Goal: Information Seeking & Learning: Learn about a topic

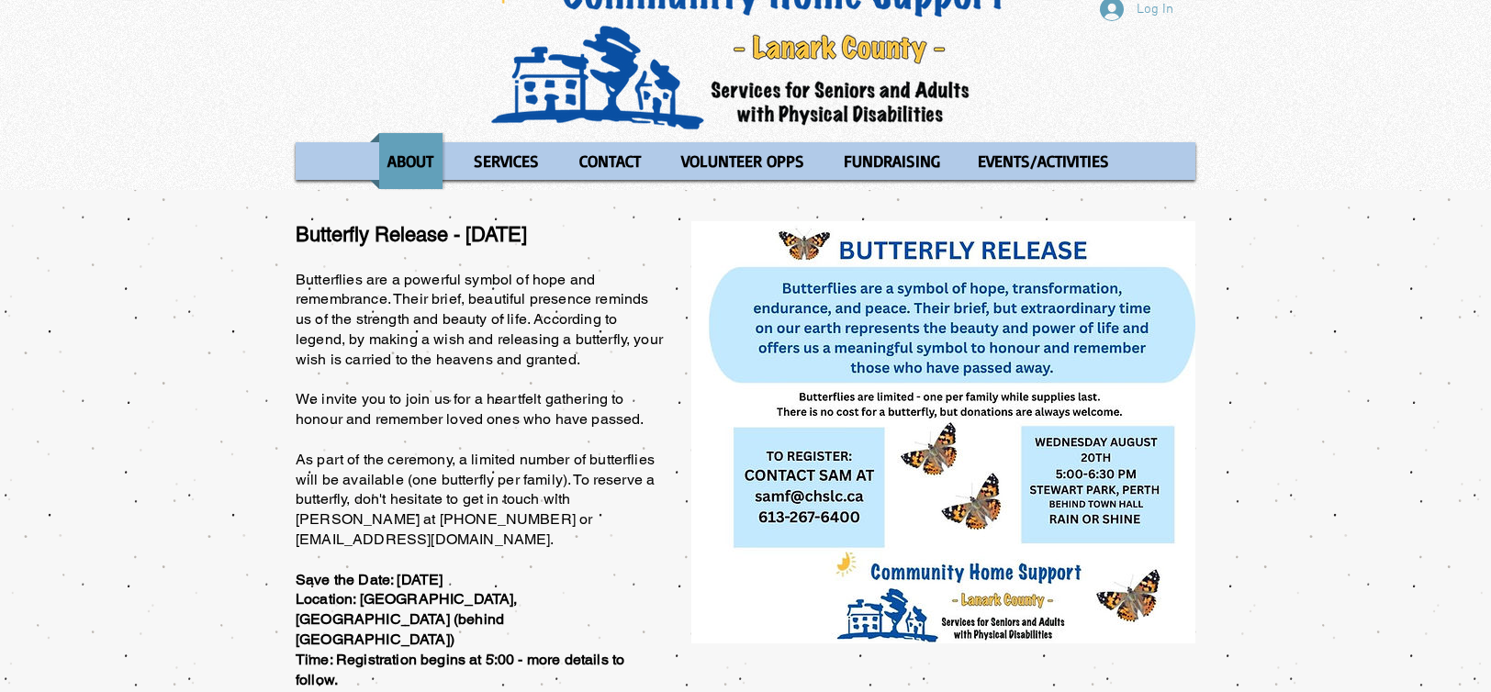
scroll to position [60, 0]
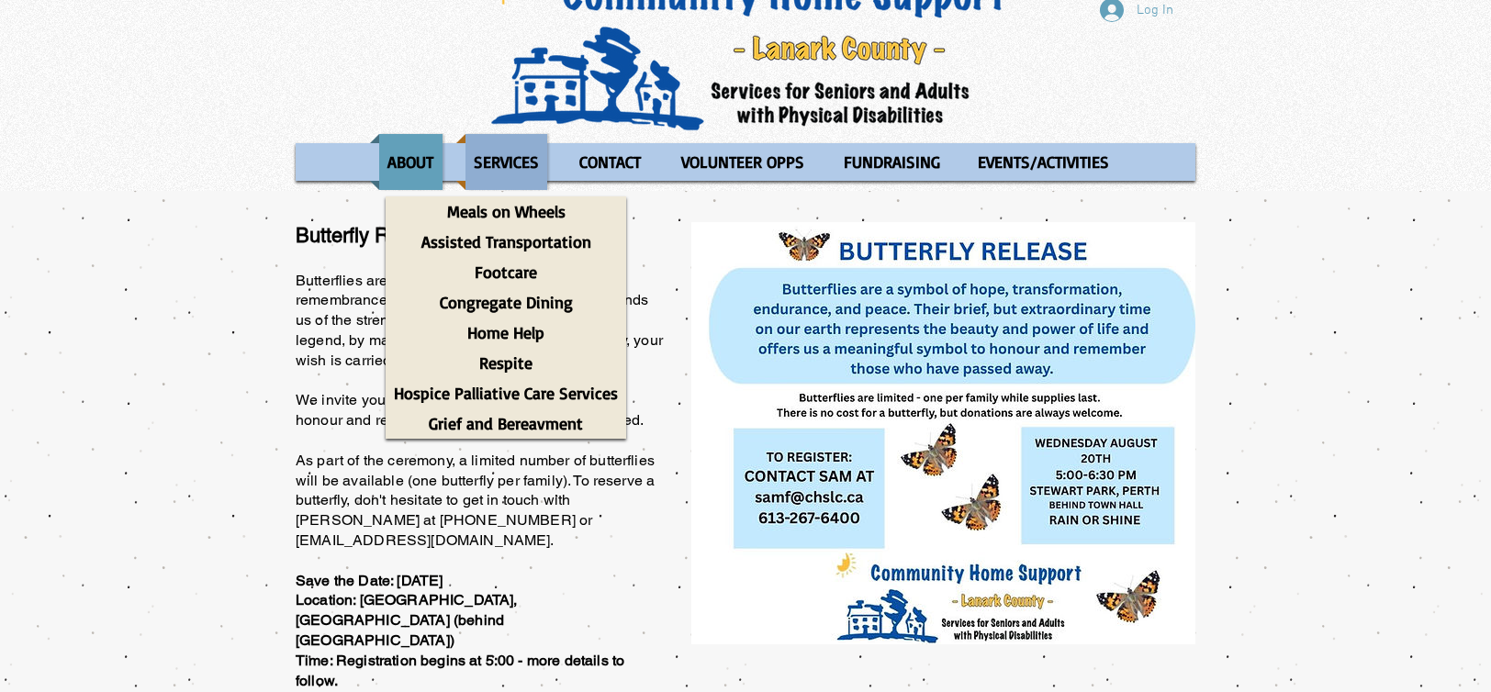
click at [501, 164] on p "SERVICES" at bounding box center [506, 162] width 82 height 56
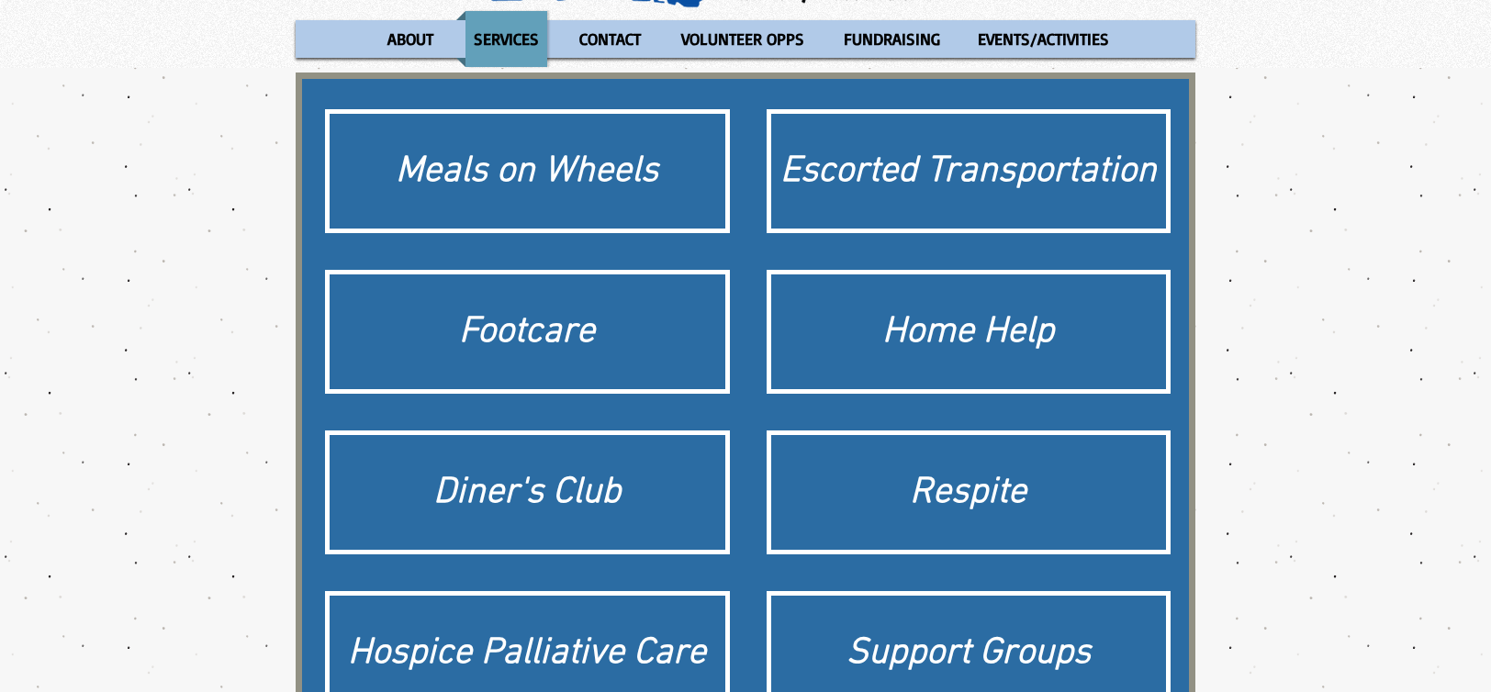
scroll to position [184, 0]
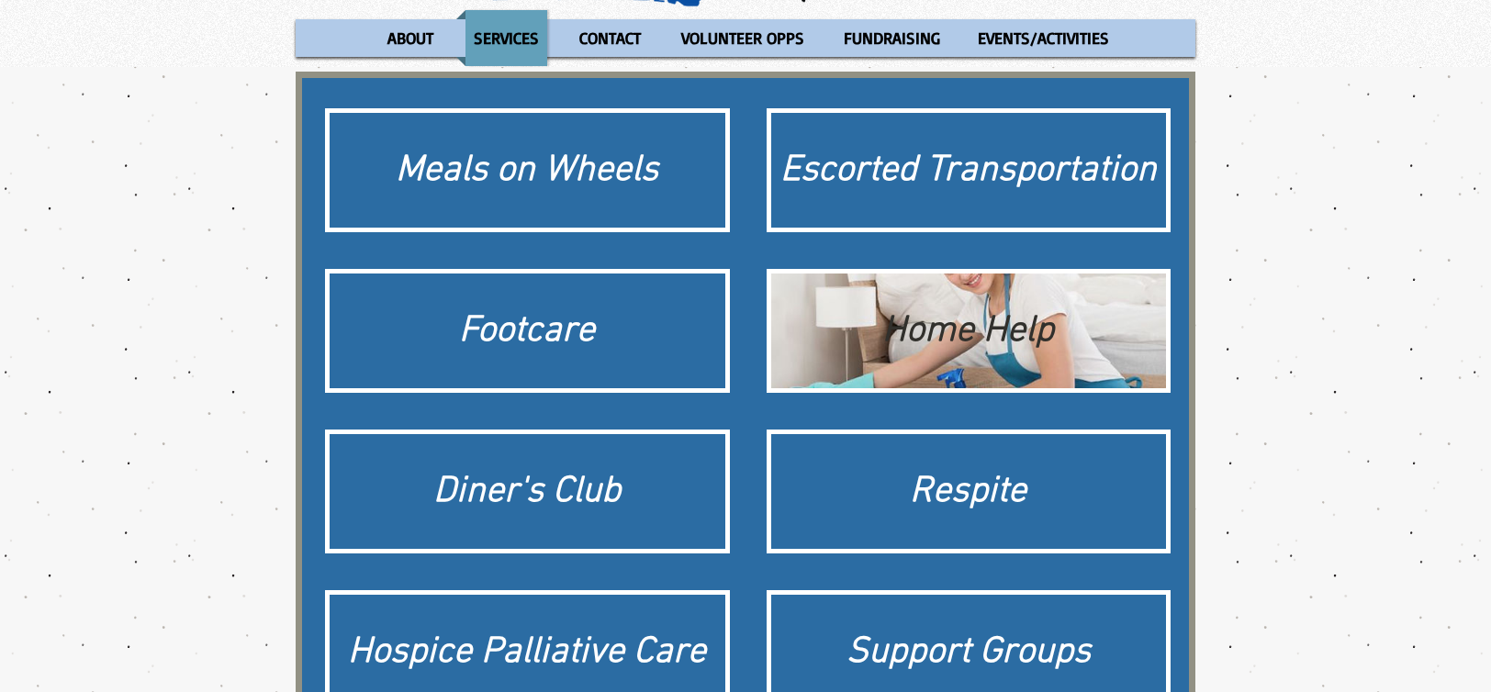
click at [1006, 322] on div "Home Help" at bounding box center [968, 331] width 377 height 51
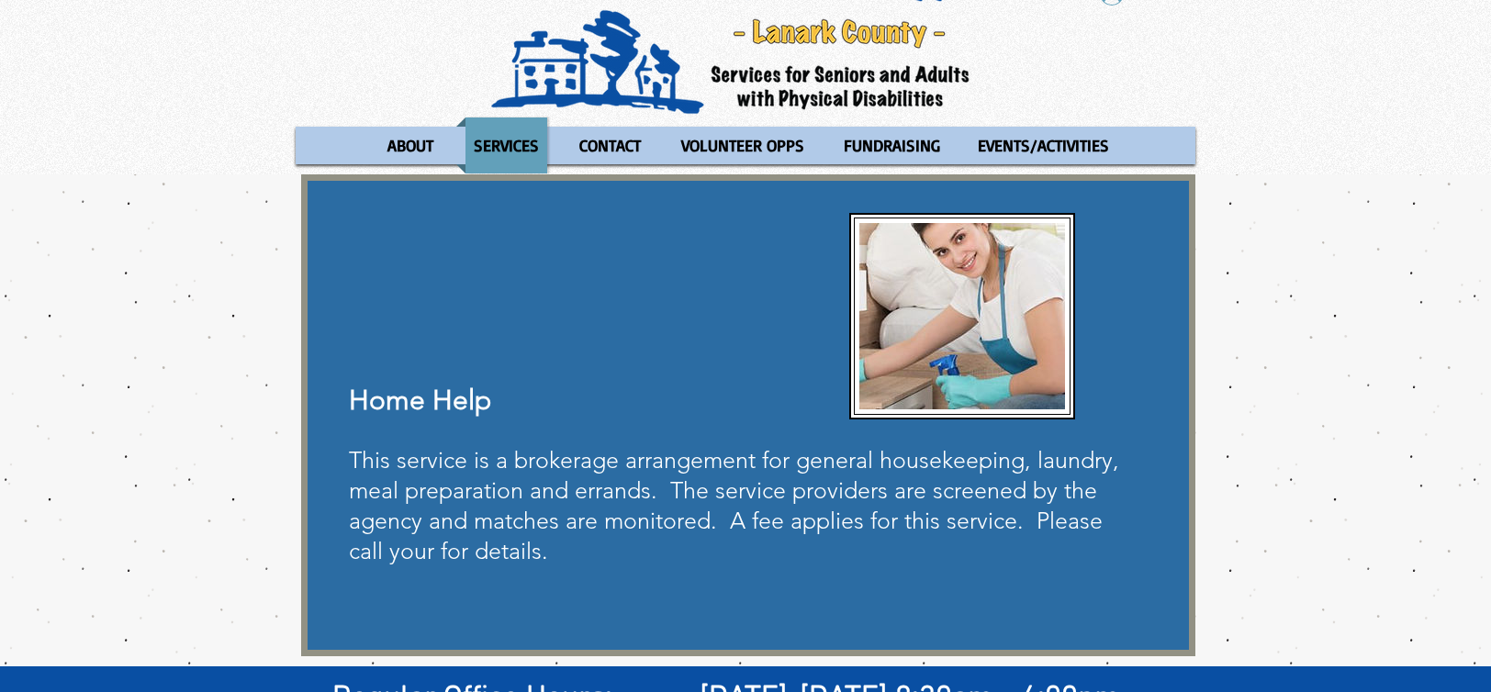
scroll to position [184, 0]
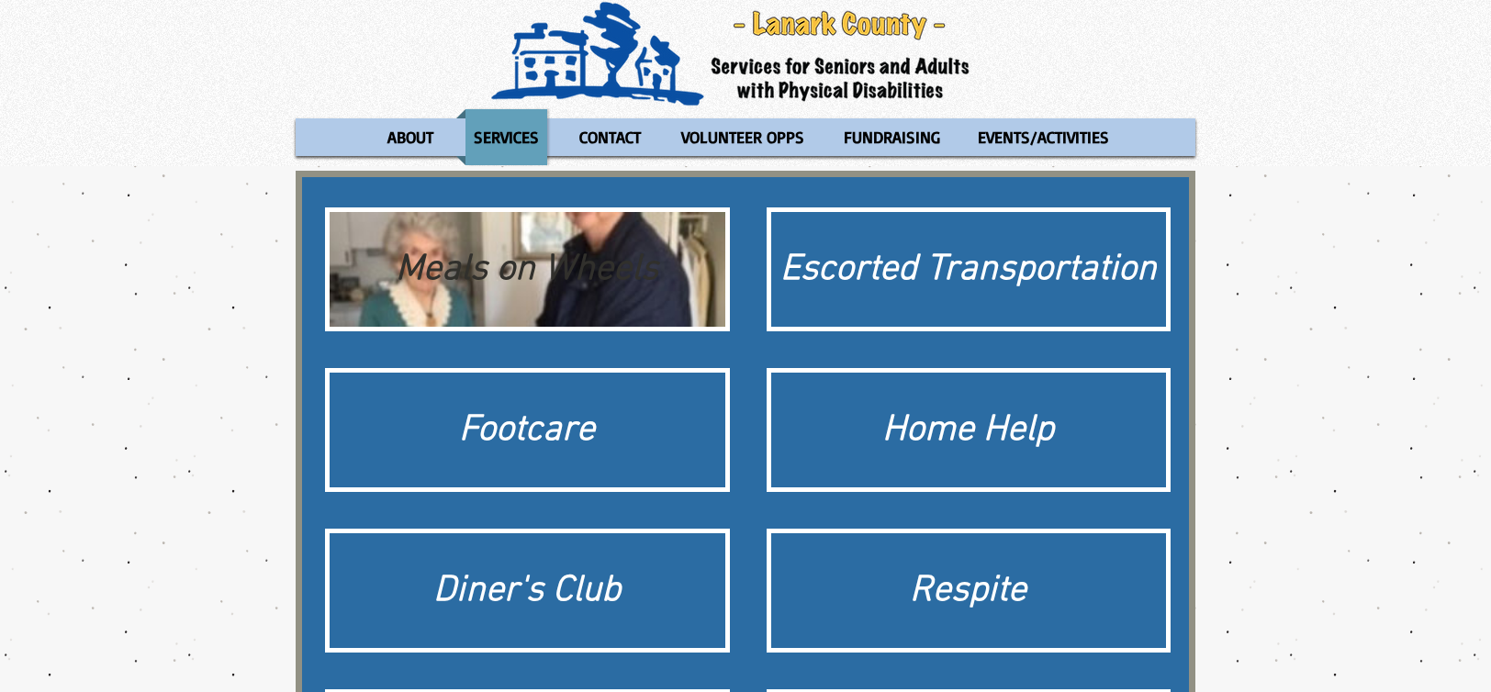
scroll to position [184, 0]
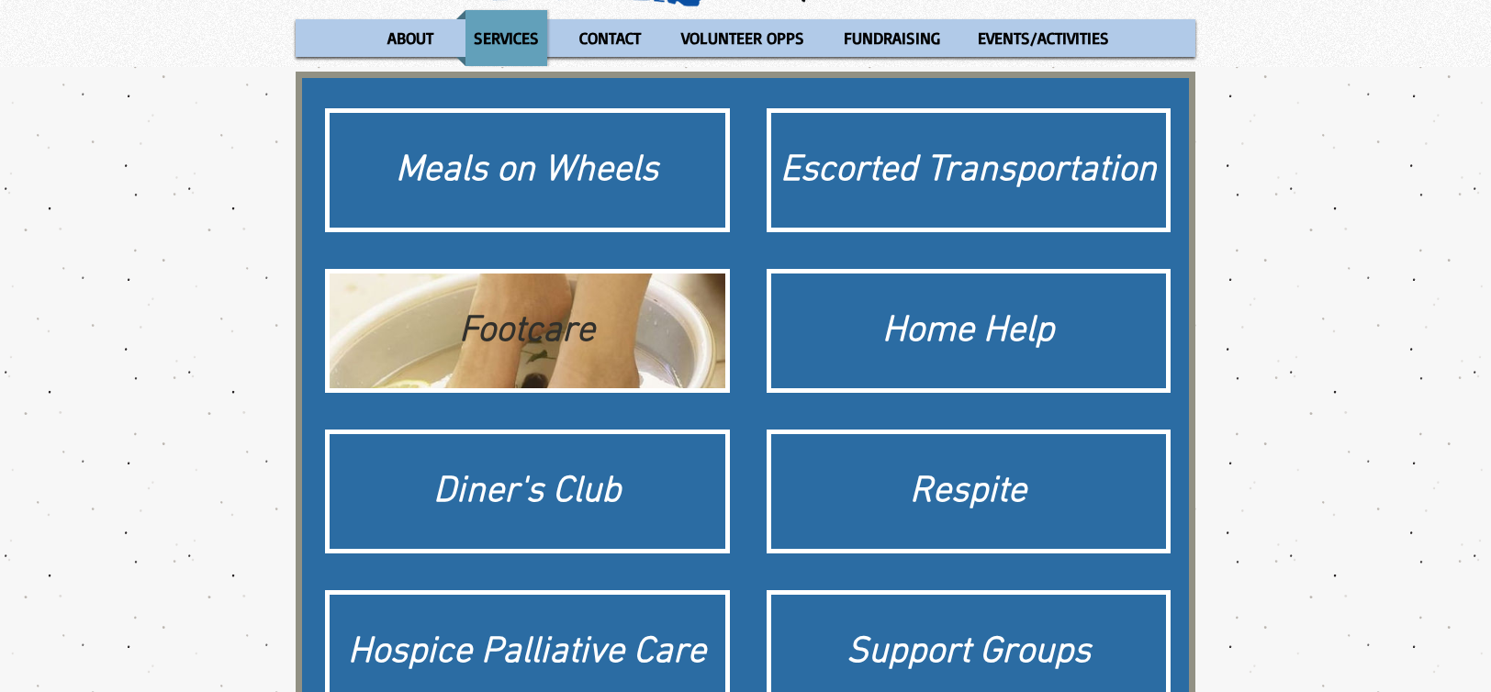
click at [521, 341] on div "Footcare" at bounding box center [527, 331] width 377 height 51
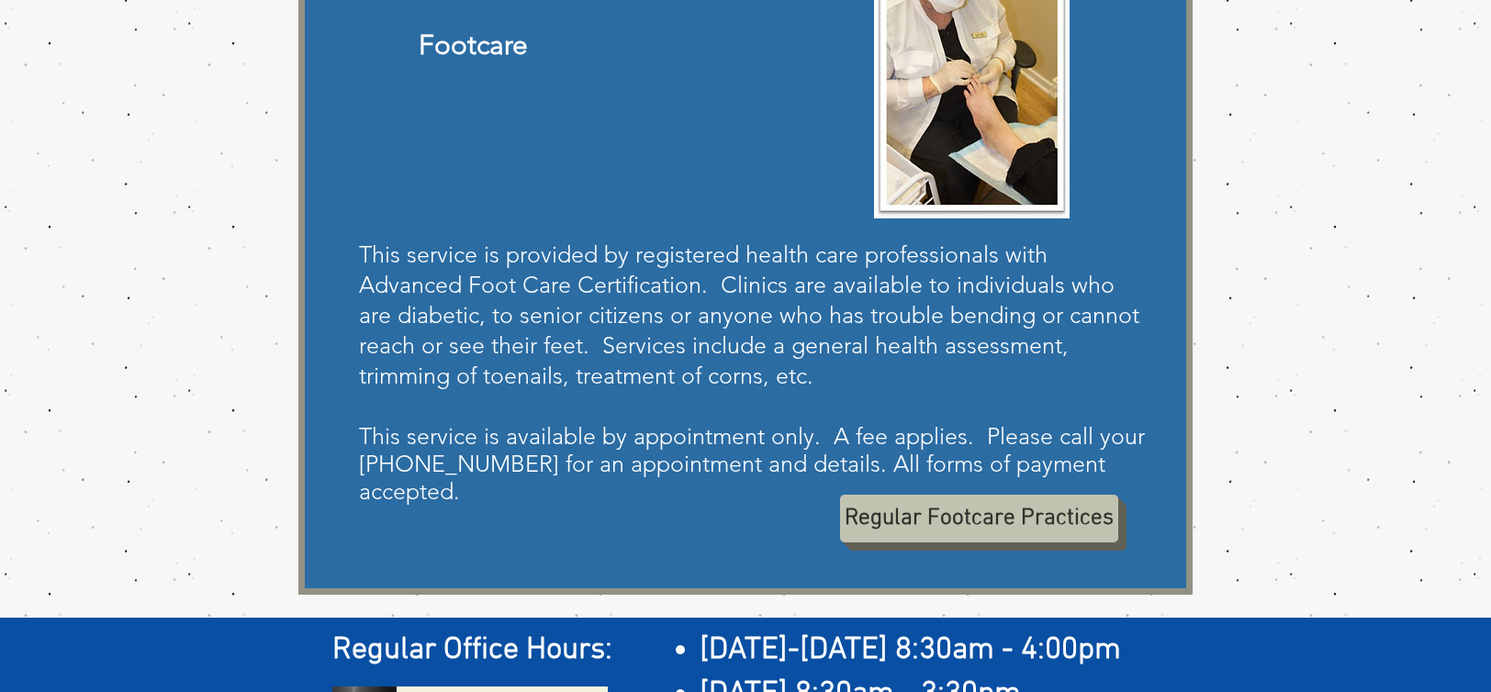
scroll to position [367, 0]
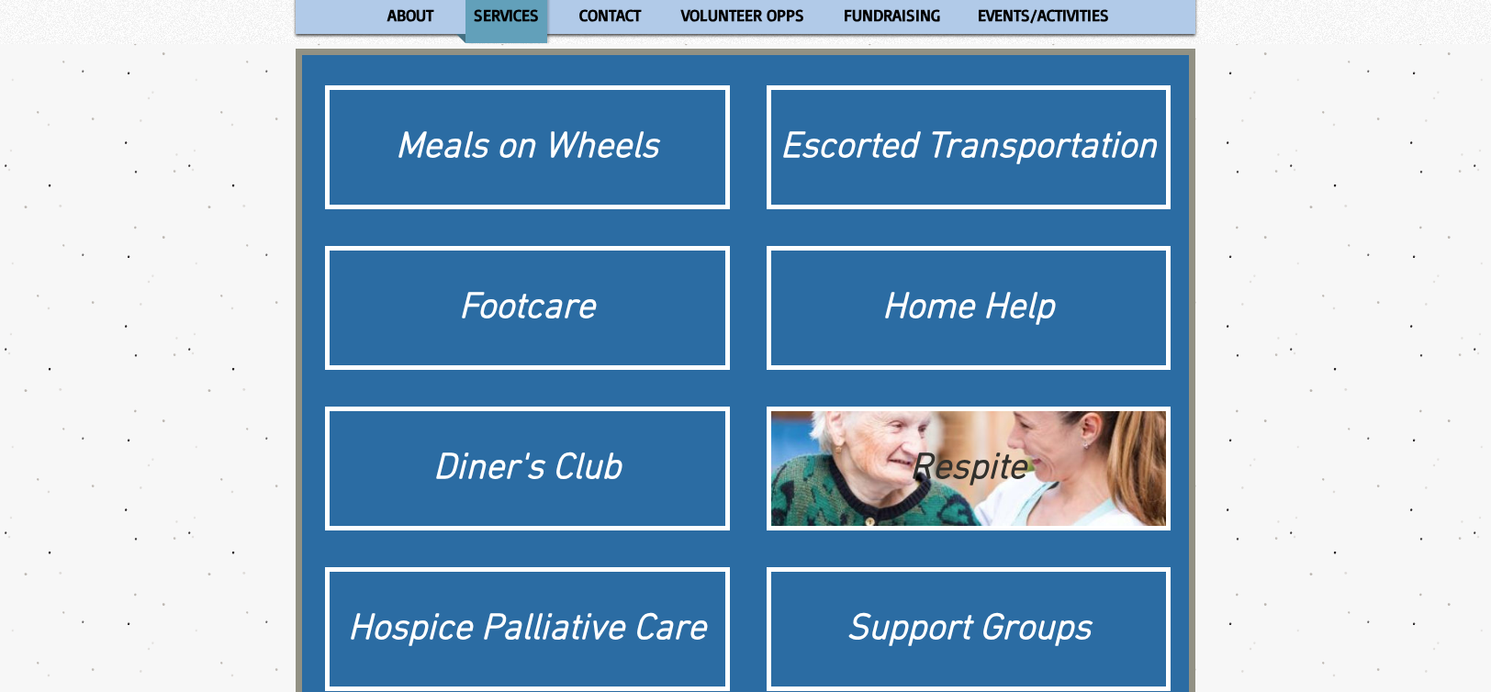
scroll to position [459, 0]
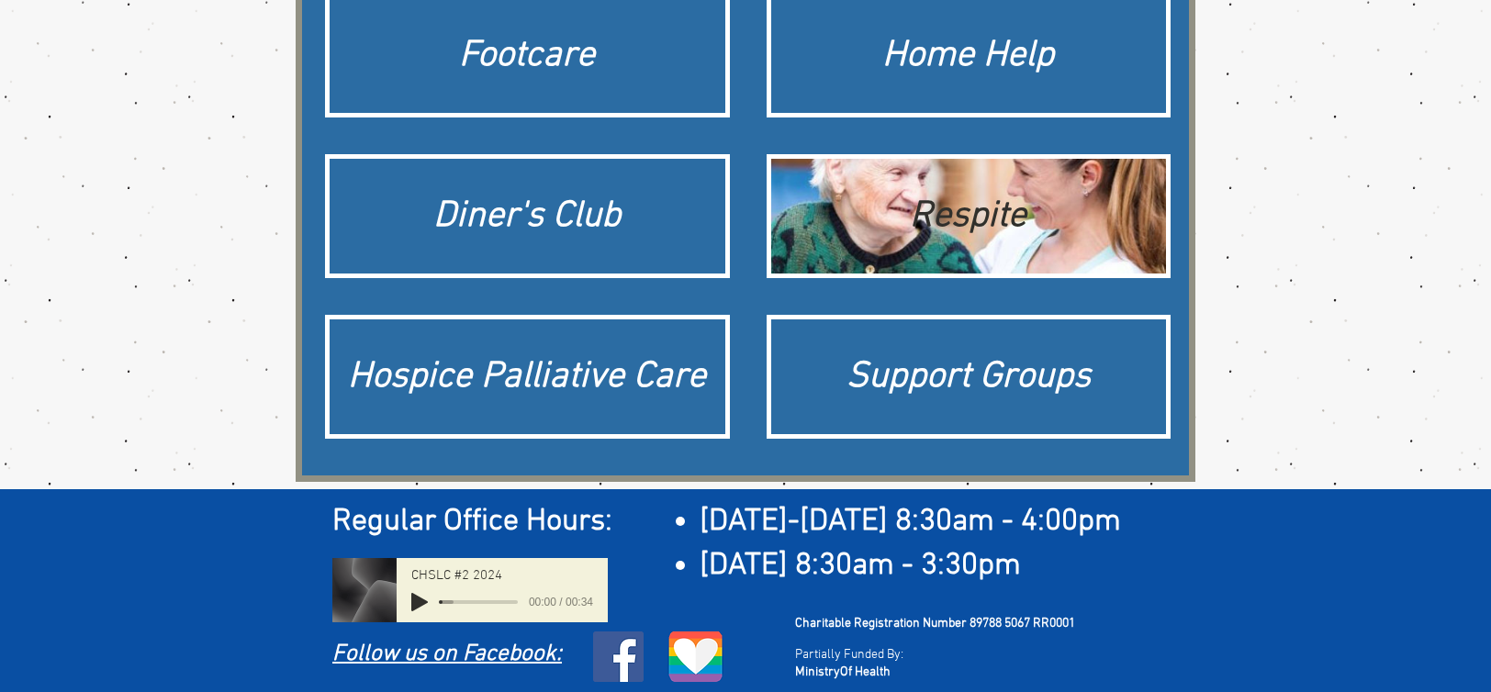
click at [1035, 217] on div "Respite" at bounding box center [968, 216] width 377 height 51
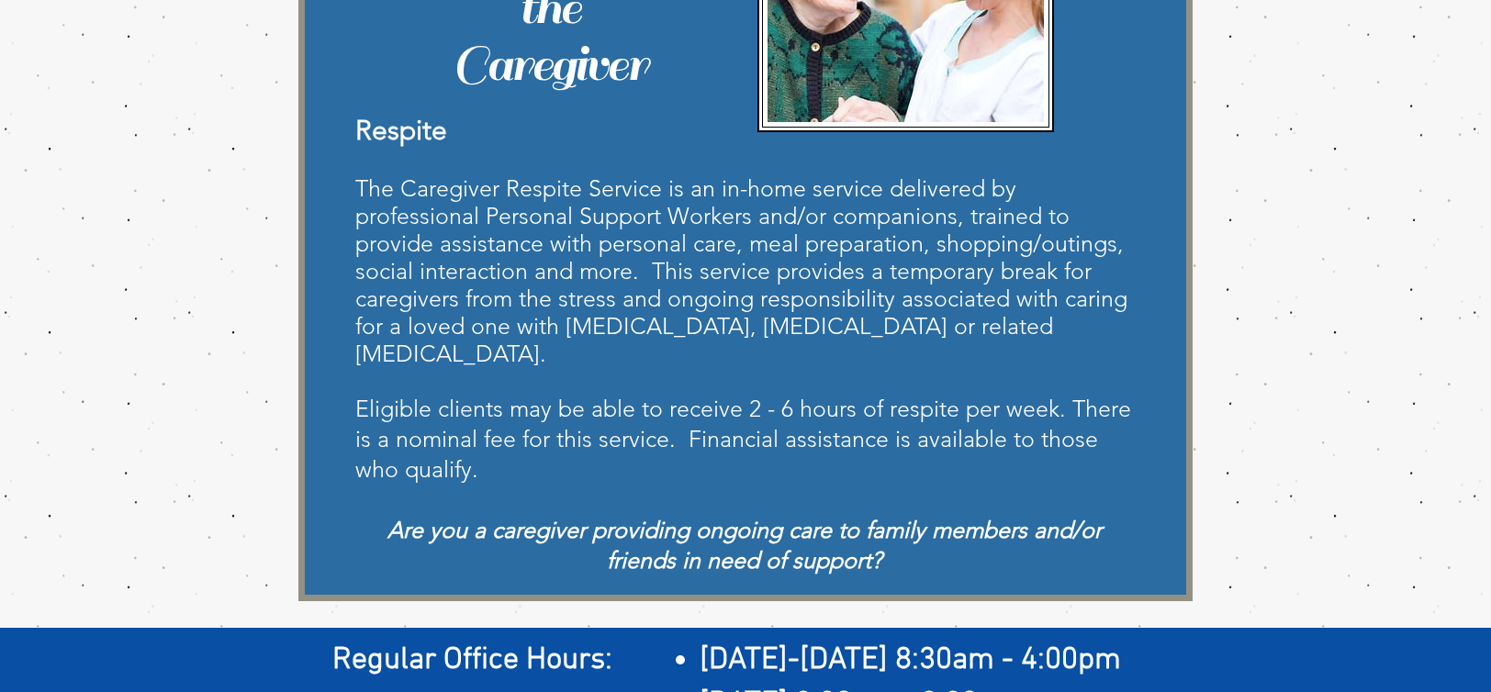
scroll to position [459, 0]
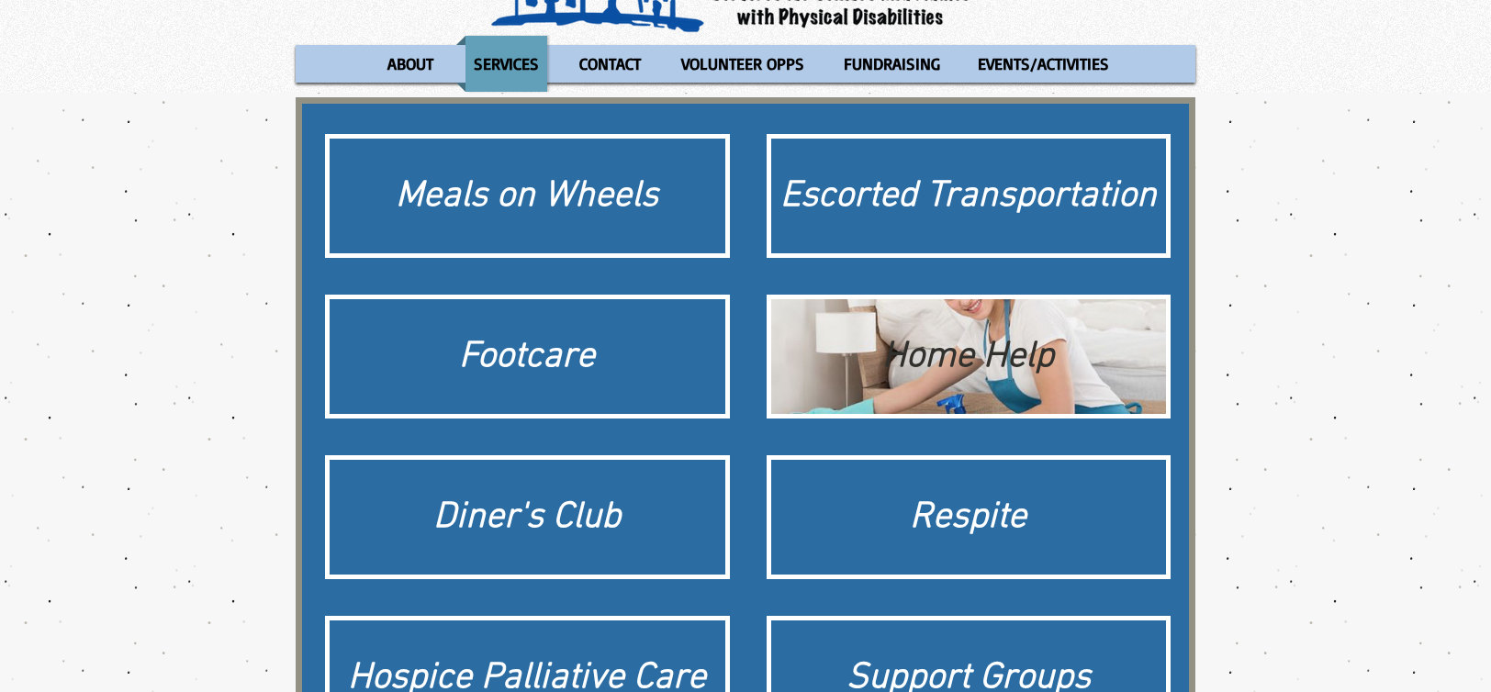
scroll to position [367, 0]
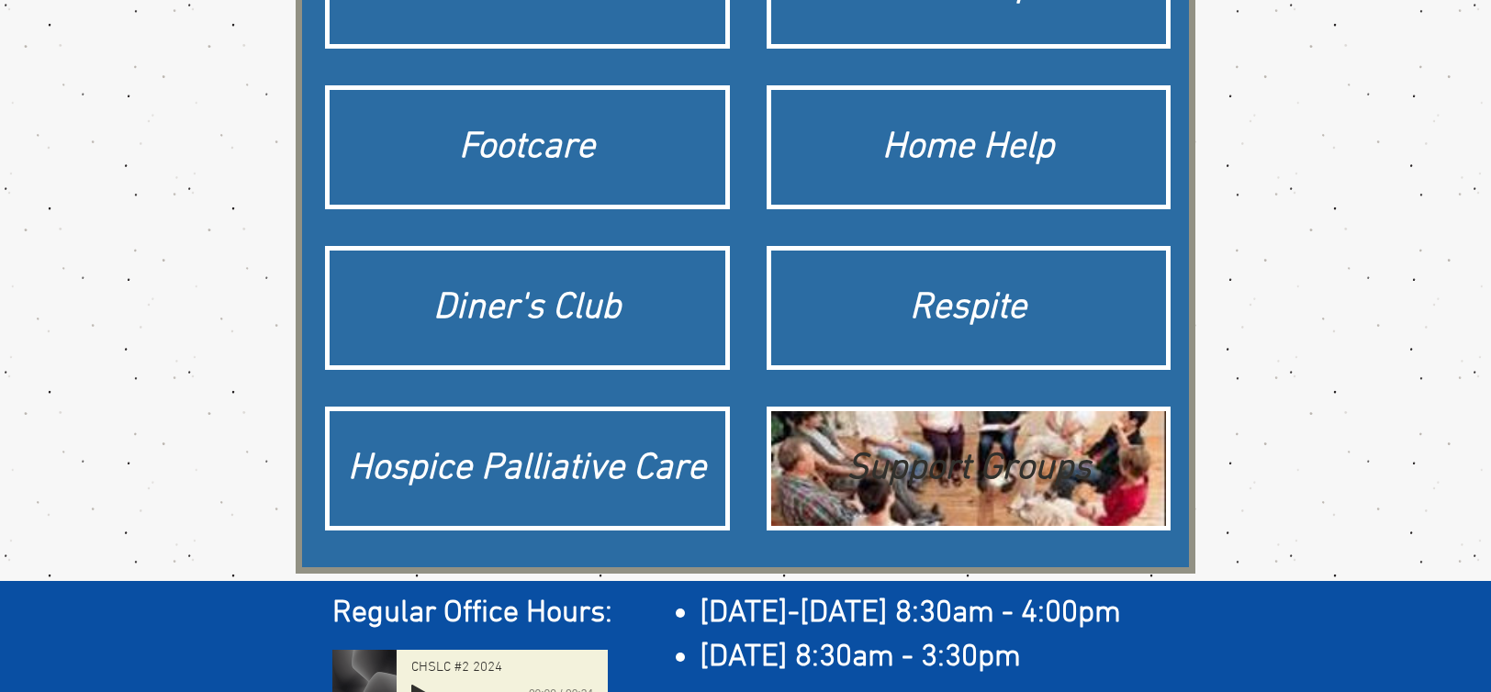
click at [901, 465] on div "Support Groups" at bounding box center [968, 468] width 377 height 51
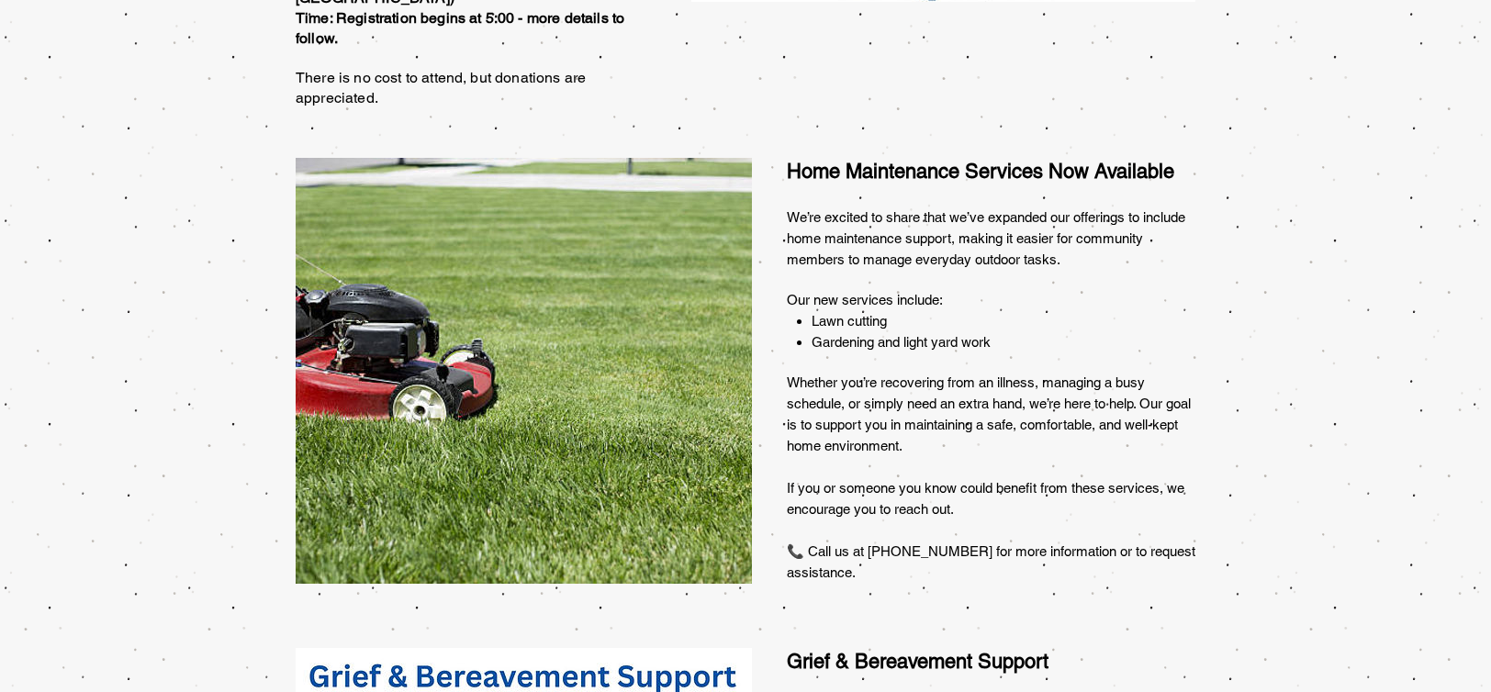
scroll to position [60, 0]
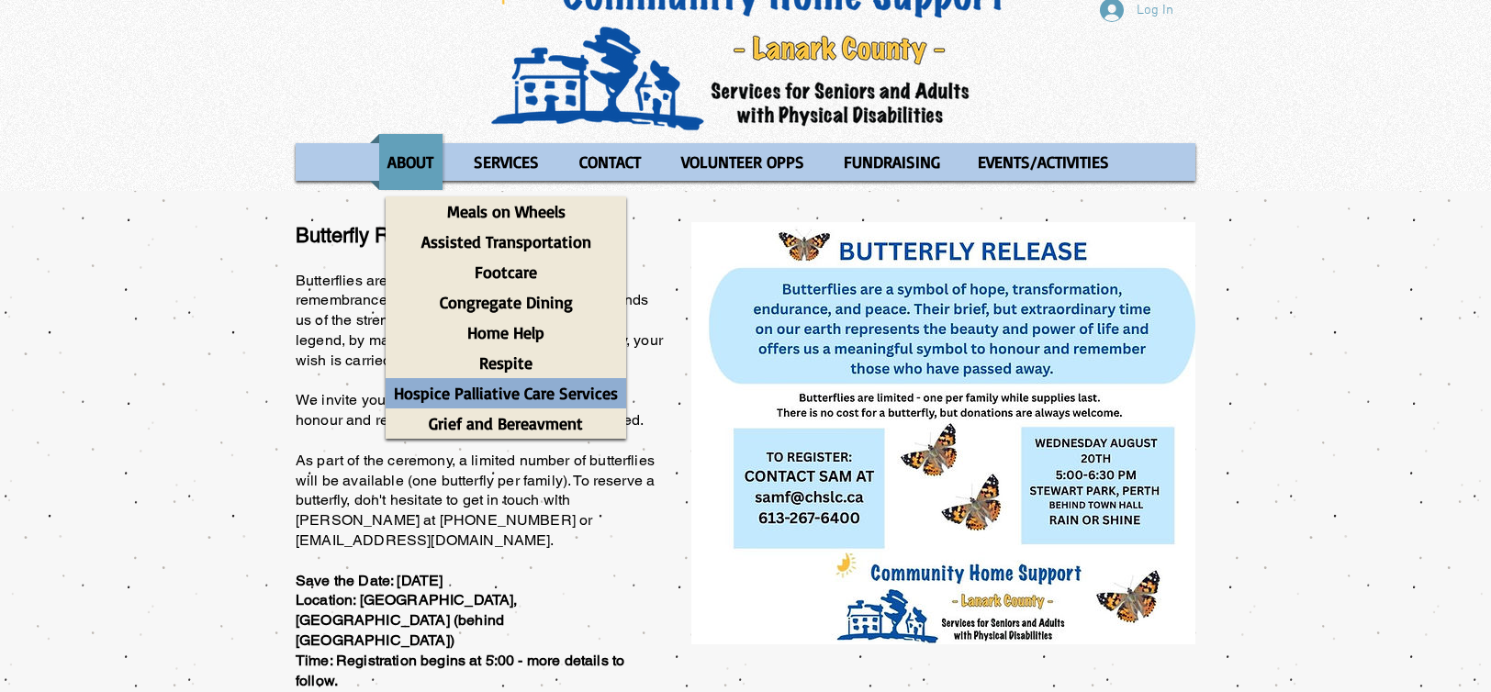
click at [515, 392] on p "Hospice Palliative Care Services" at bounding box center [506, 393] width 241 height 30
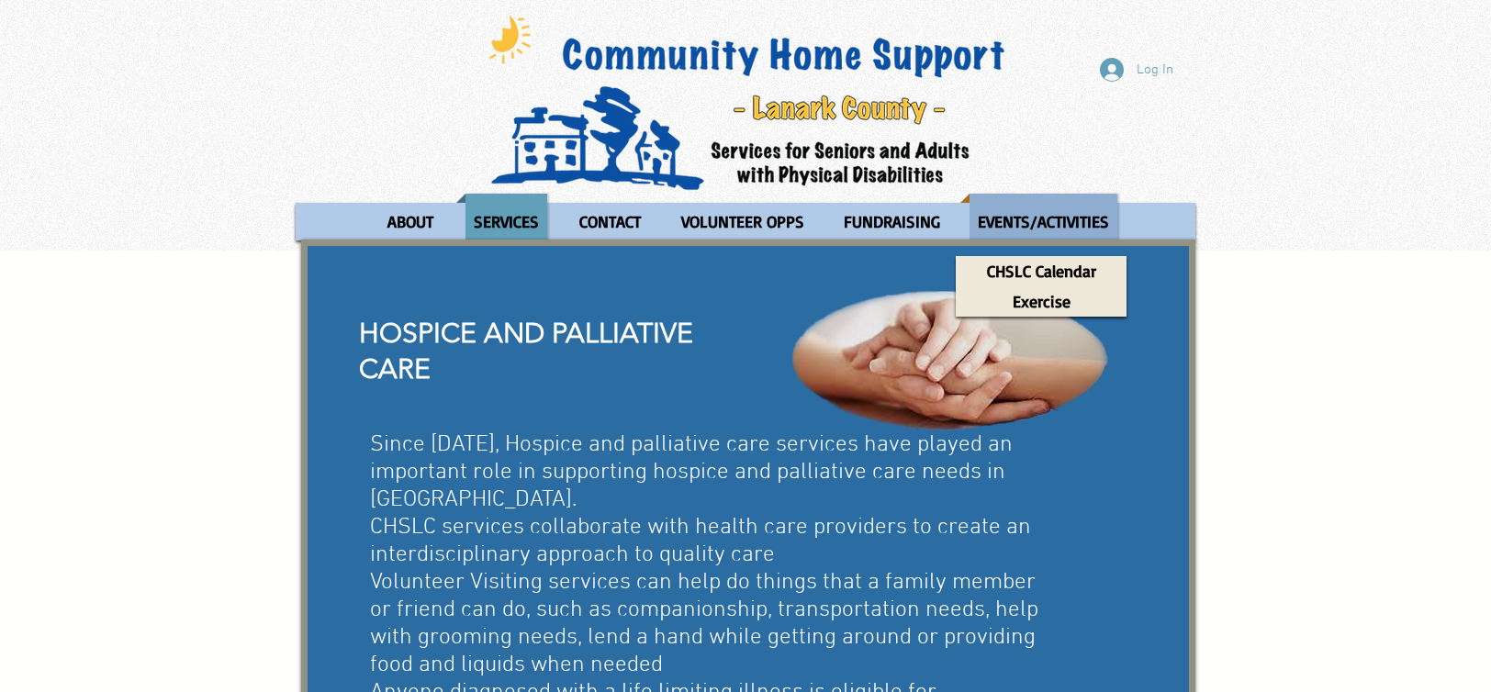
click at [1078, 210] on p "EVENTS/ACTIVITIES" at bounding box center [1043, 222] width 148 height 56
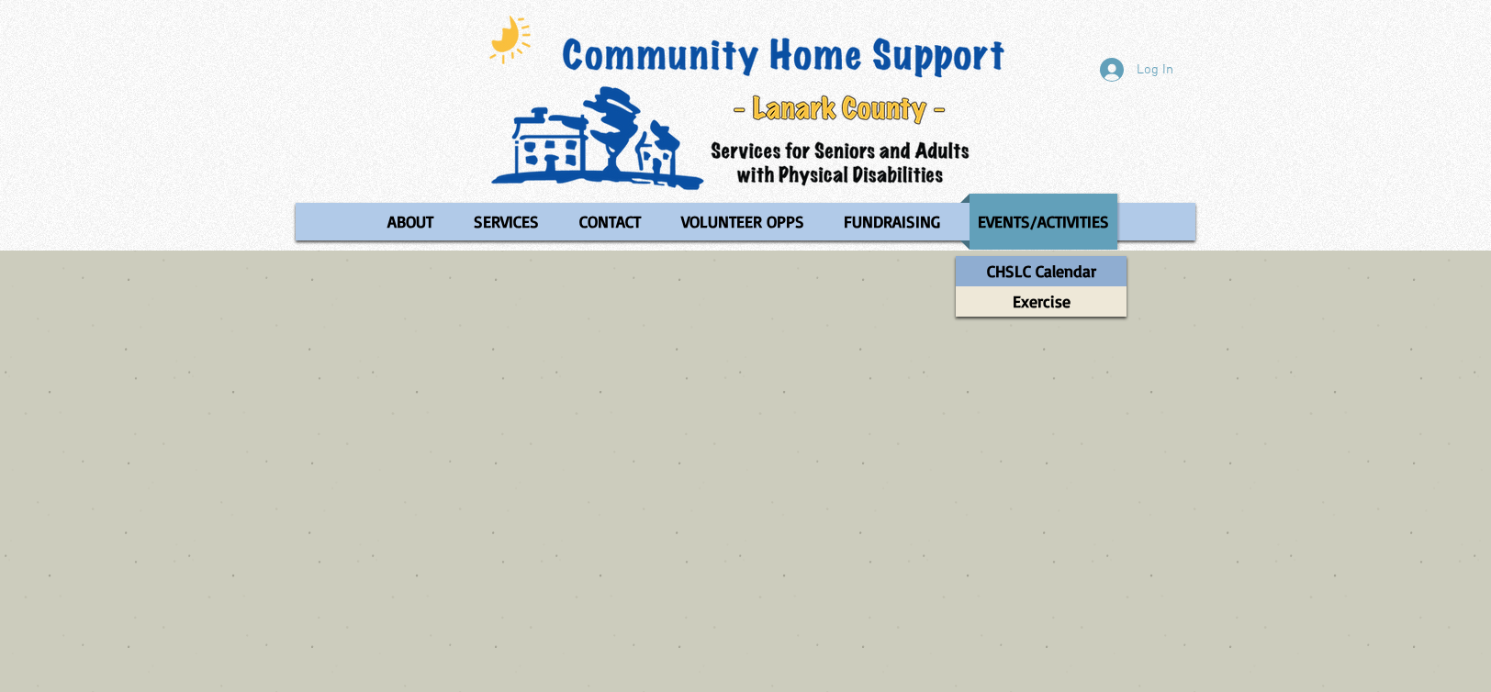
click at [1024, 274] on p "CHSLC Calendar" at bounding box center [1042, 271] width 126 height 30
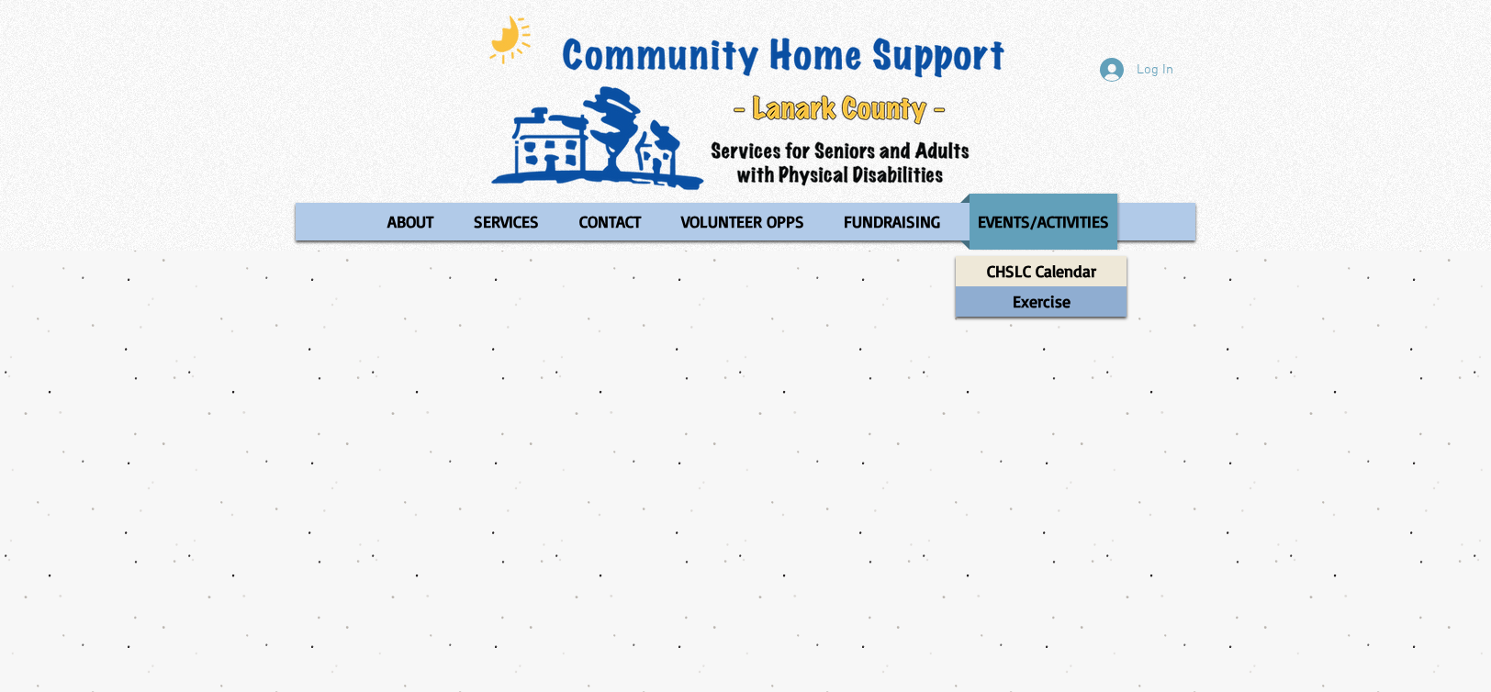
click at [1035, 302] on p "Exercise" at bounding box center [1041, 301] width 74 height 30
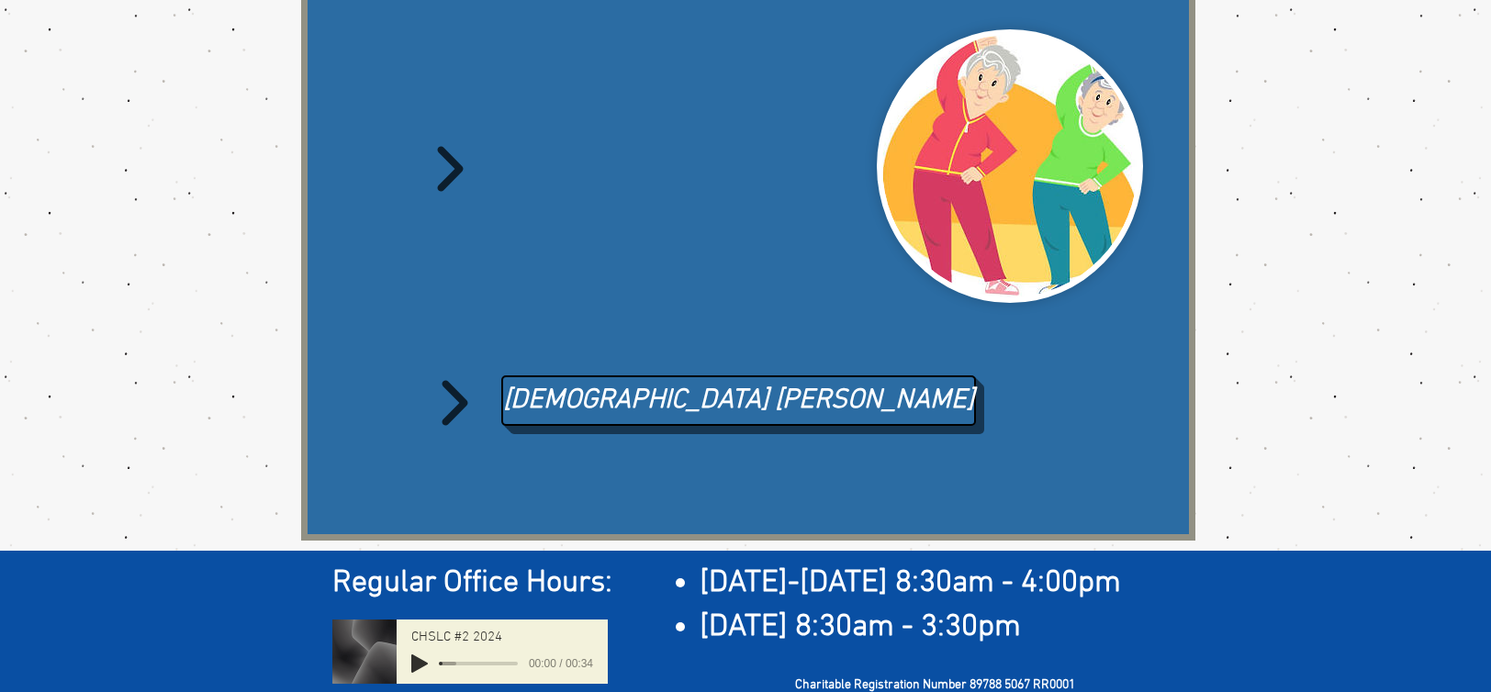
scroll to position [367, 0]
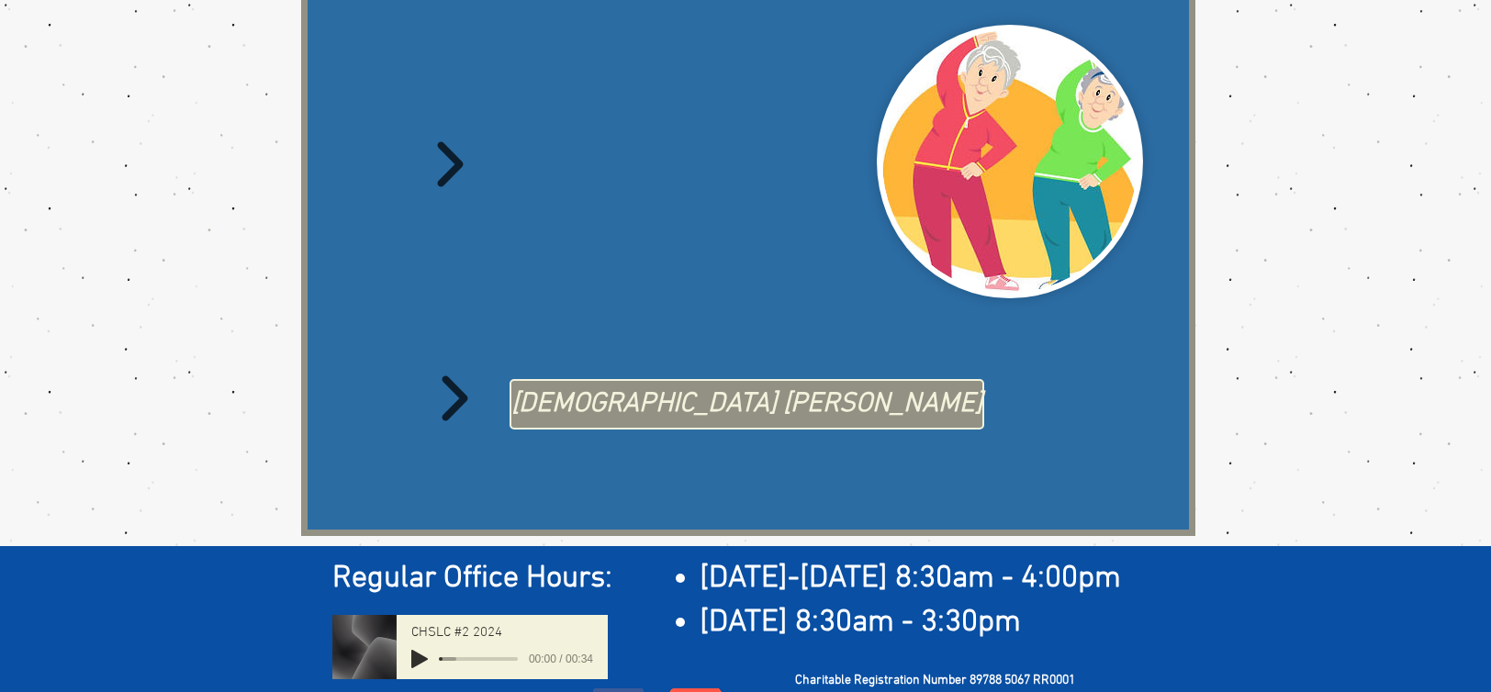
click at [620, 379] on link "[DEMOGRAPHIC_DATA] [PERSON_NAME]" at bounding box center [746, 404] width 475 height 50
